Goal: Navigation & Orientation: Find specific page/section

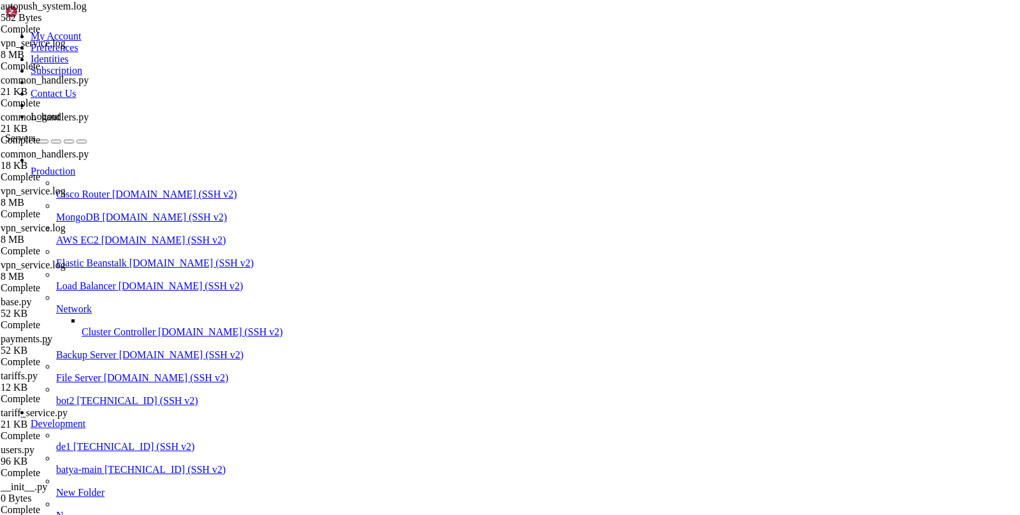
scroll to position [533200, 0]
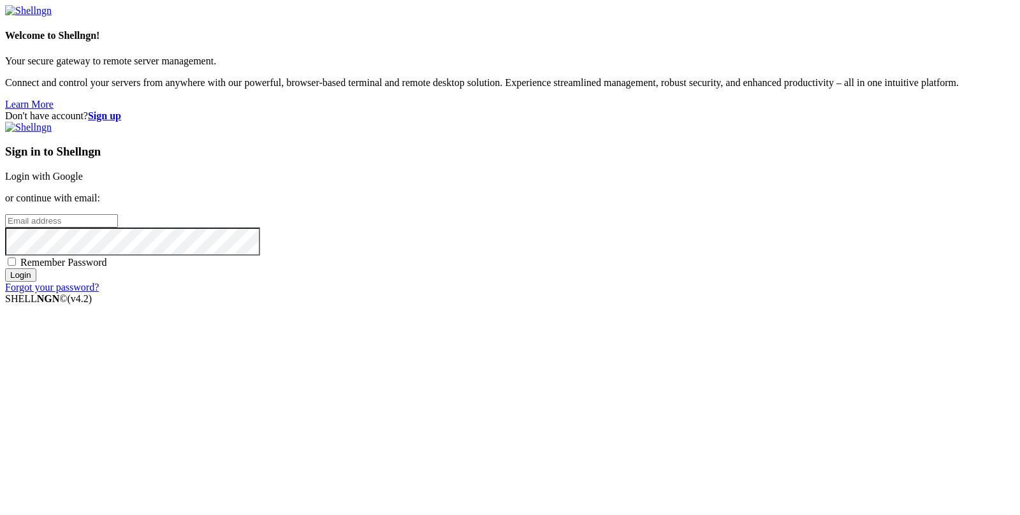
click at [83, 182] on link "Login with Google" at bounding box center [44, 176] width 78 height 11
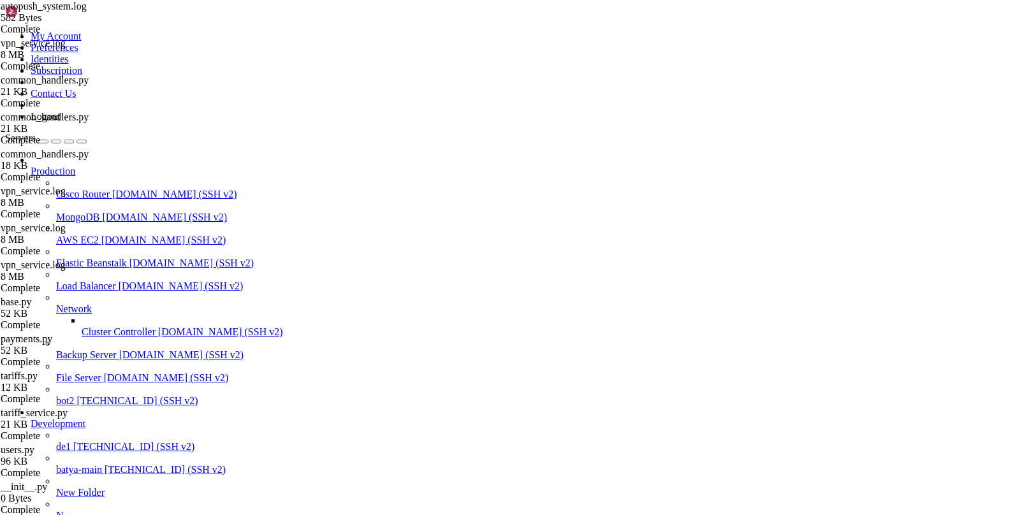
scroll to position [448755, 0]
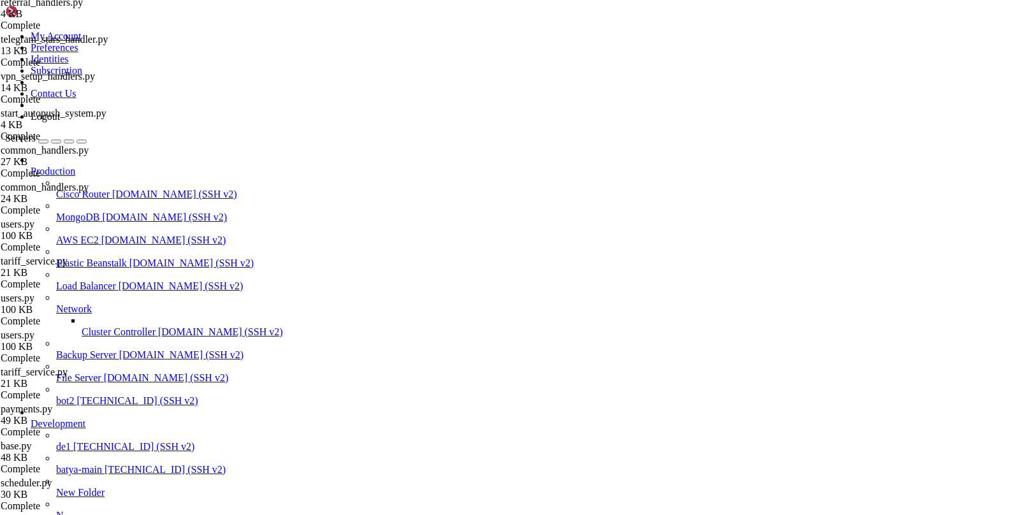
scroll to position [0, 0]
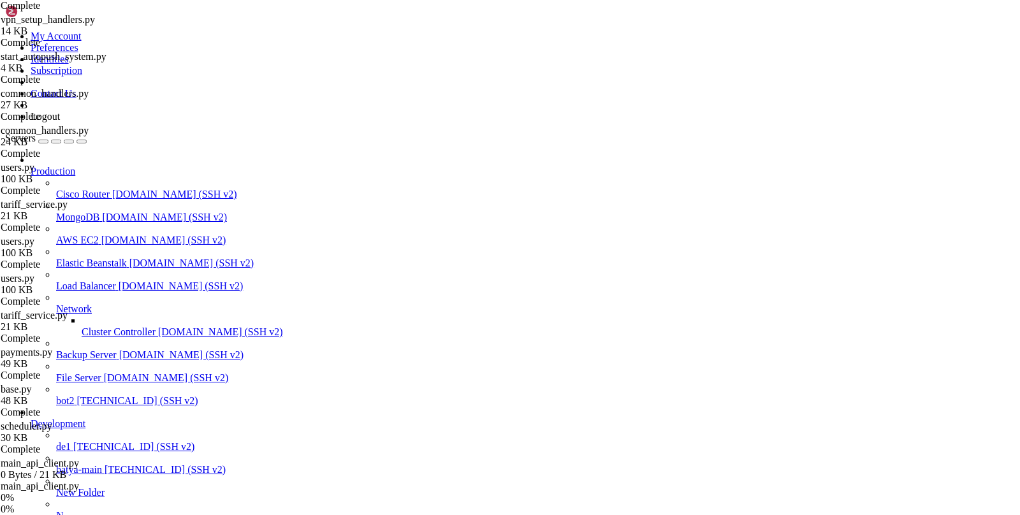
scroll to position [817, 0]
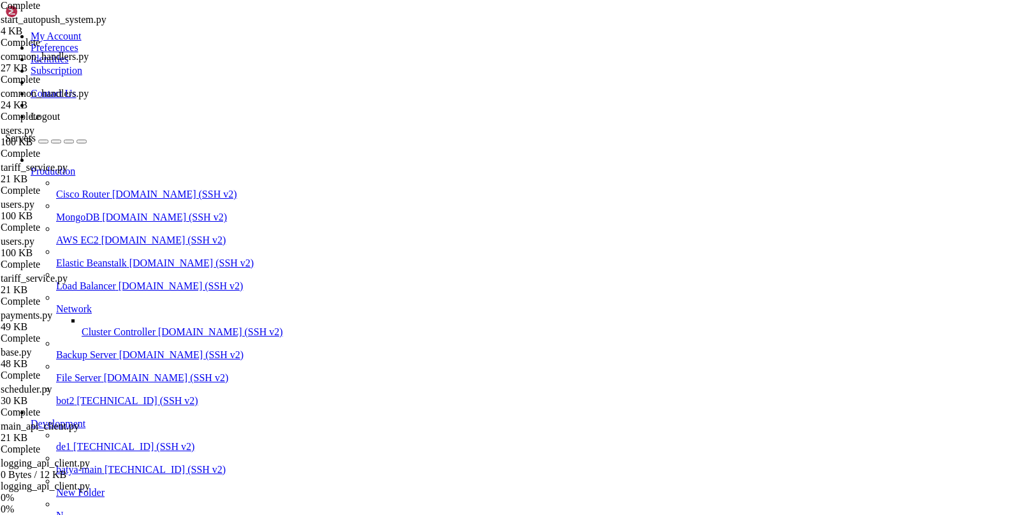
scroll to position [855, 0]
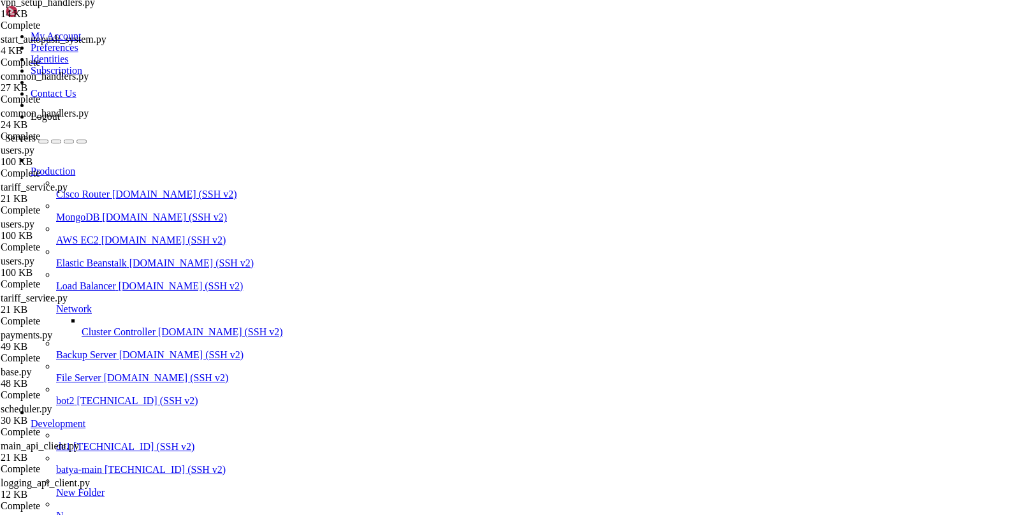
scroll to position [0, 0]
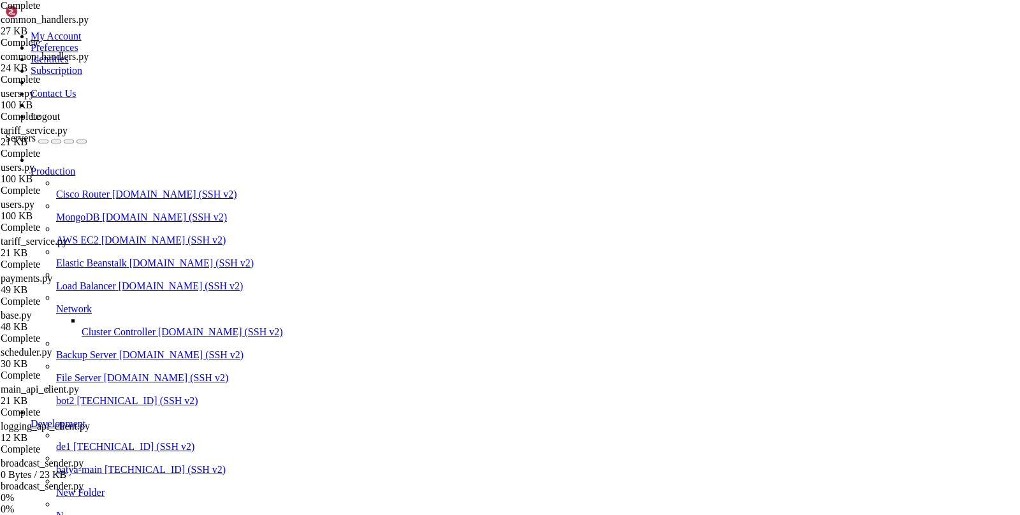
scroll to position [891, 0]
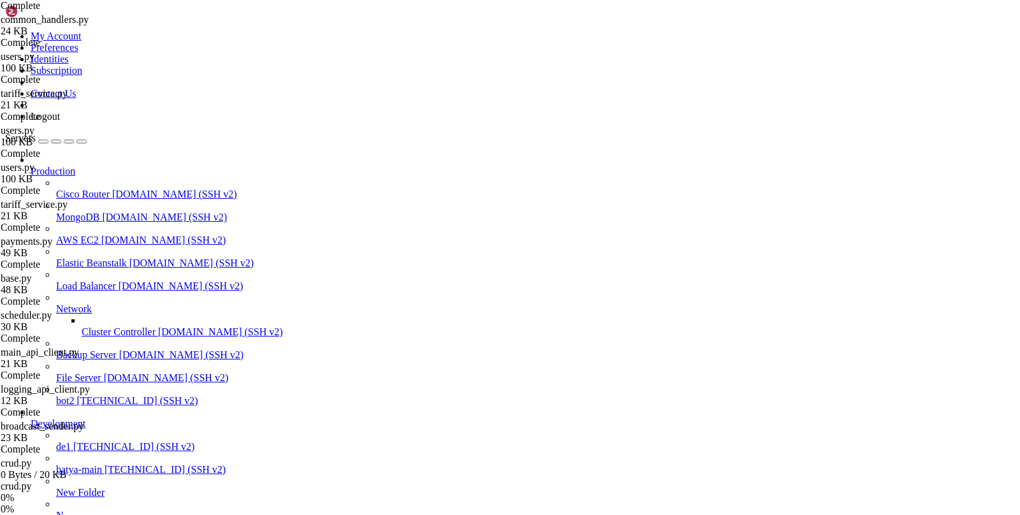
scroll to position [929, 0]
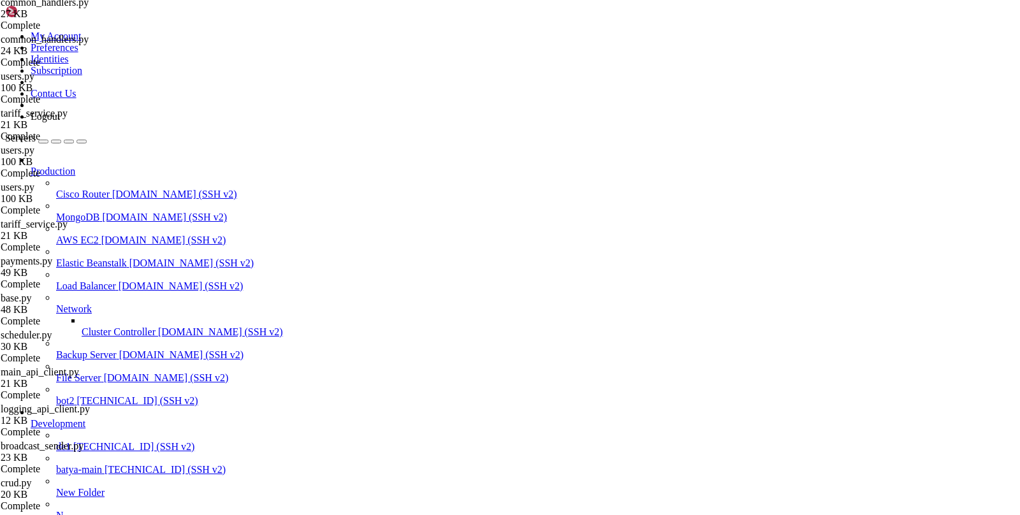
type input "/var/service/batya_vpn_bot/batya_logger_backend"
